Goal: Navigation & Orientation: Find specific page/section

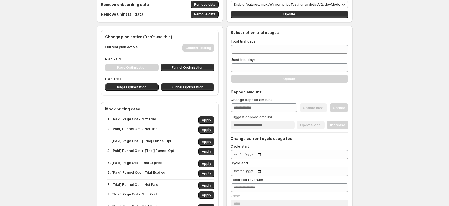
scroll to position [40, 0]
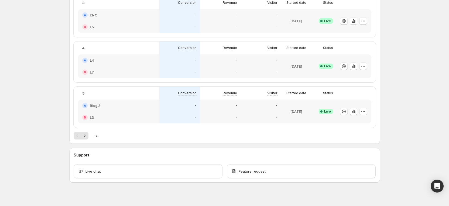
scroll to position [259, 0]
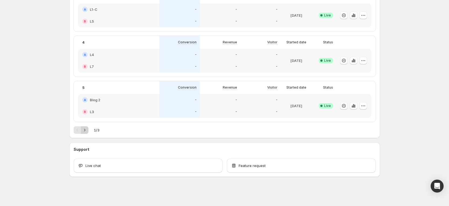
click at [87, 131] on icon "Next" at bounding box center [84, 130] width 5 height 5
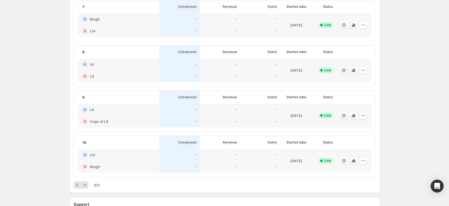
scroll to position [178, 0]
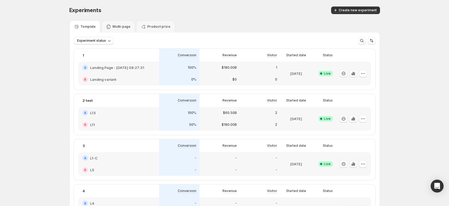
click at [211, 19] on div "Experiments. This page is ready Experiments Create new experiment" at bounding box center [224, 10] width 311 height 20
drag, startPoint x: 409, startPoint y: 116, endPoint x: 405, endPoint y: 117, distance: 4.3
